Goal: Browse casually: Explore the website without a specific task or goal

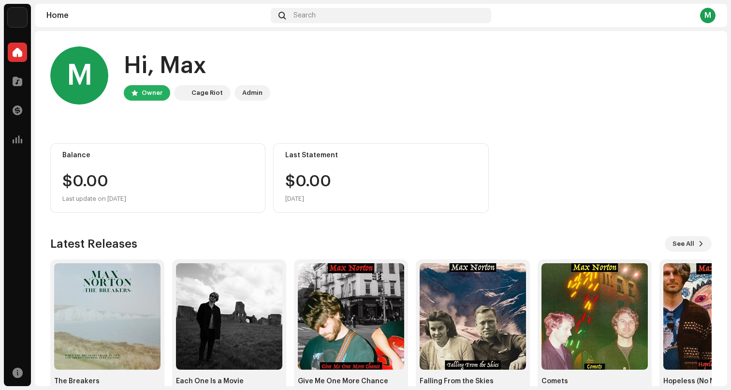
scroll to position [28, 0]
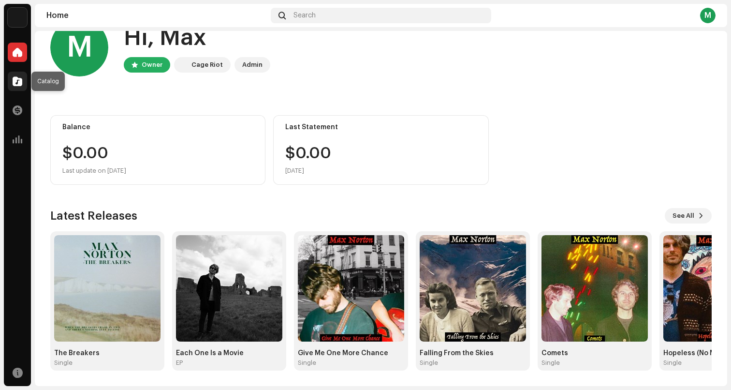
click at [18, 74] on div at bounding box center [17, 81] width 19 height 19
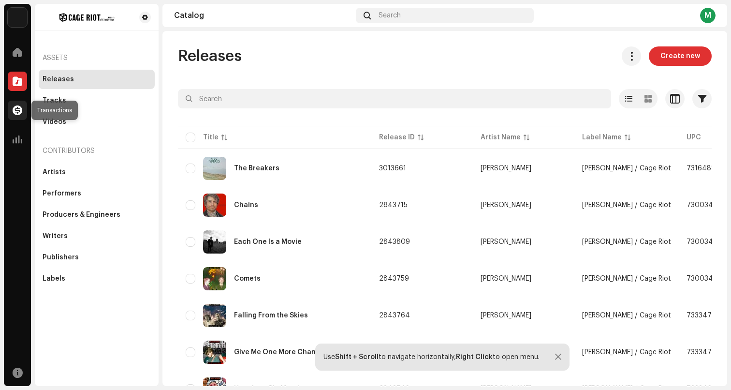
click at [17, 109] on span at bounding box center [18, 110] width 10 height 8
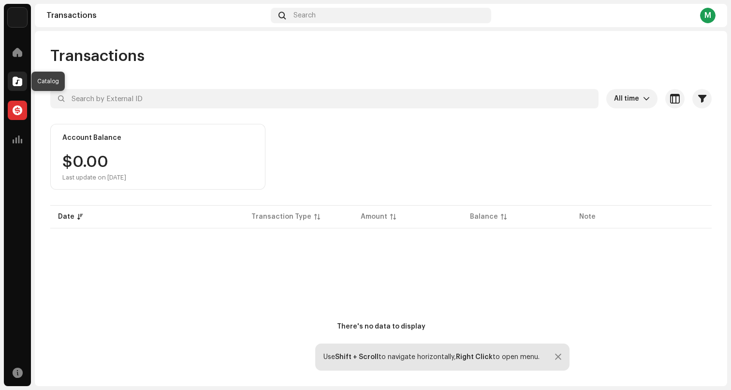
click at [21, 80] on span at bounding box center [18, 81] width 10 height 8
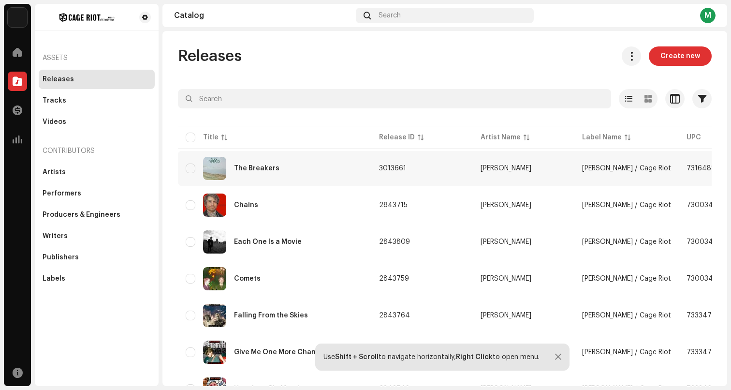
click at [309, 169] on div "The Breakers" at bounding box center [275, 168] width 178 height 23
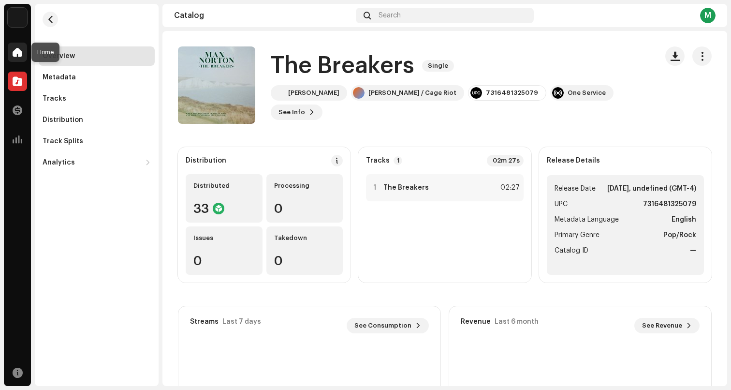
click at [14, 56] on span at bounding box center [18, 52] width 10 height 8
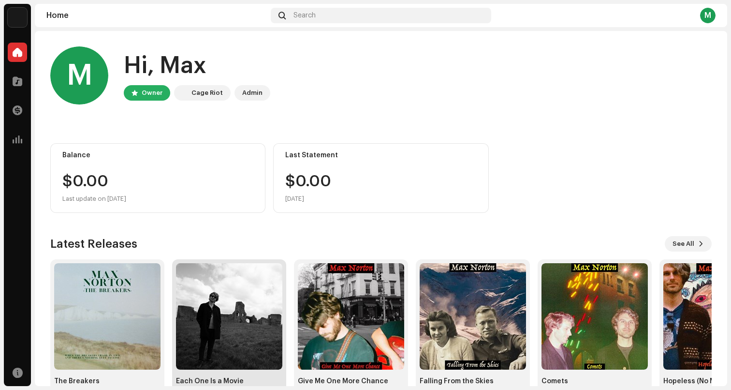
scroll to position [28, 0]
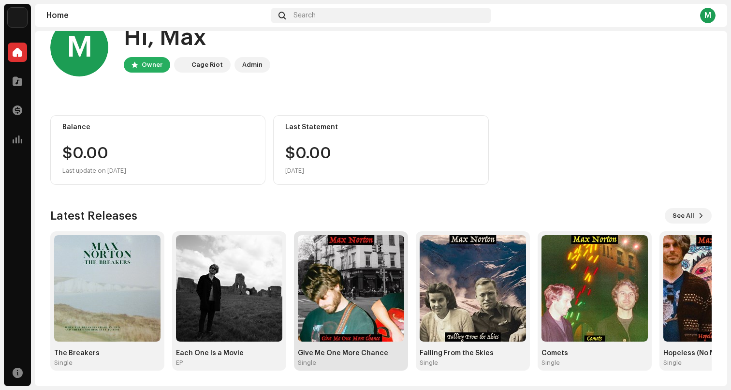
click at [309, 288] on img at bounding box center [351, 288] width 106 height 106
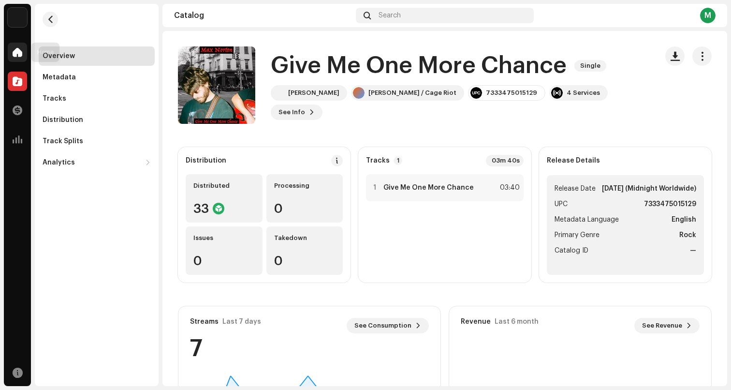
click at [22, 49] on div at bounding box center [17, 52] width 19 height 19
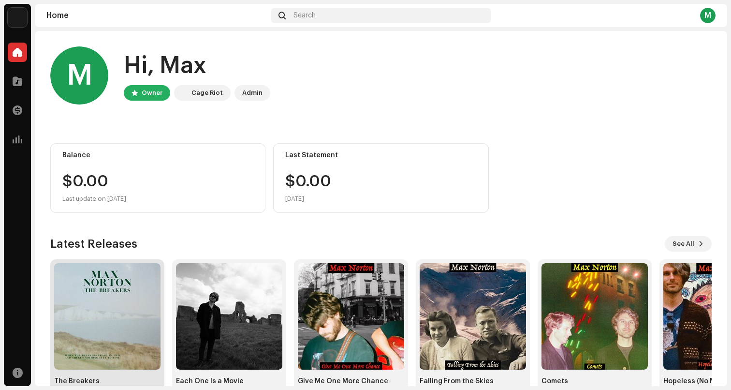
click at [81, 322] on img at bounding box center [107, 316] width 106 height 106
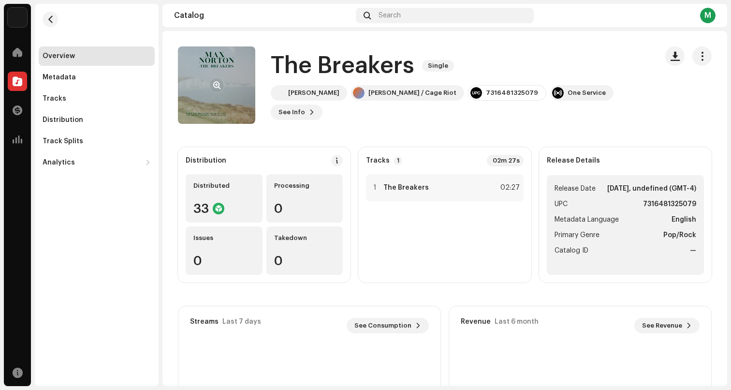
click at [240, 107] on re-a-cover at bounding box center [216, 84] width 77 height 77
click at [215, 85] on span "button" at bounding box center [216, 85] width 7 height 8
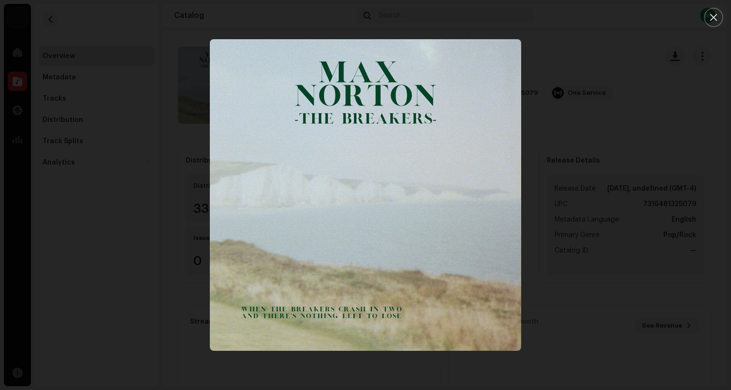
drag, startPoint x: 564, startPoint y: 52, endPoint x: 561, endPoint y: 111, distance: 59.0
click at [522, 111] on img "1" at bounding box center [366, 195] width 312 height 312
click at [714, 17] on icon "Close" at bounding box center [713, 17] width 7 height 7
